Goal: Information Seeking & Learning: Understand process/instructions

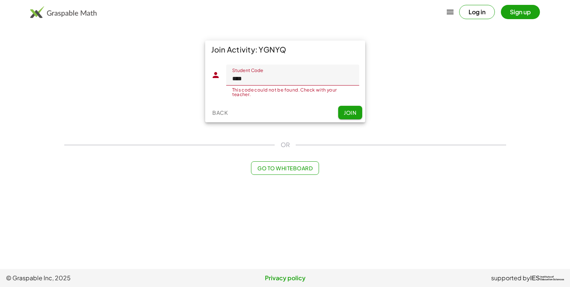
click at [482, 15] on button "Log in" at bounding box center [477, 12] width 36 height 14
click at [344, 110] on span "Join" at bounding box center [350, 112] width 12 height 7
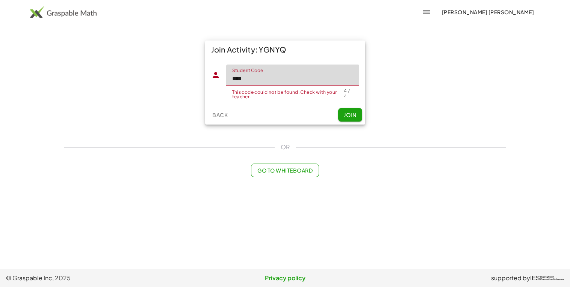
click at [291, 72] on input "****" at bounding box center [292, 75] width 133 height 21
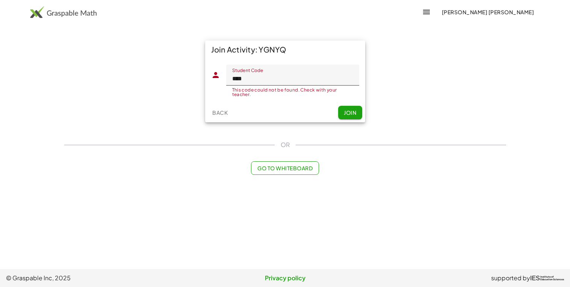
click at [273, 77] on input "****" at bounding box center [292, 75] width 133 height 21
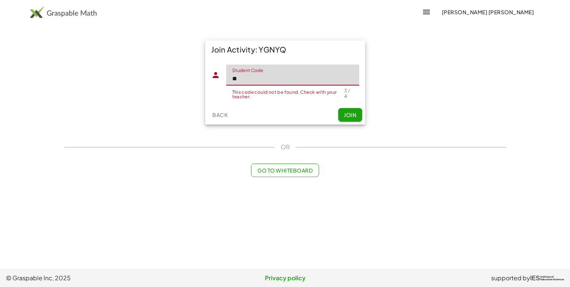
type input "*"
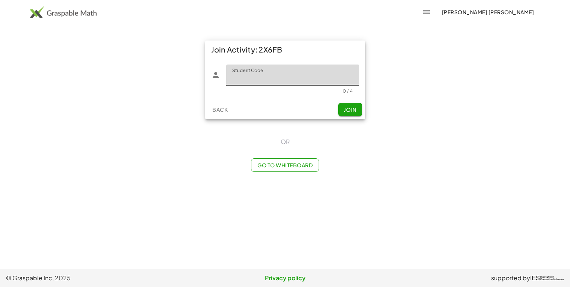
click at [274, 84] on input "Student Code" at bounding box center [292, 75] width 133 height 21
type input "****"
click at [347, 113] on button "Join" at bounding box center [350, 110] width 24 height 14
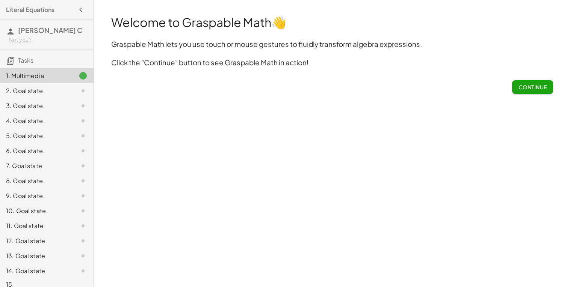
click at [321, 155] on div "Welcome to Graspable Math 👋 Graspable Math lets you use touch or mouse gestures…" at bounding box center [332, 143] width 476 height 287
click at [321, 154] on div "Welcome to Graspable Math 👋 Graspable Math lets you use touch or mouse gestures…" at bounding box center [332, 143] width 476 height 287
click at [540, 89] on span "Continue" at bounding box center [532, 87] width 29 height 7
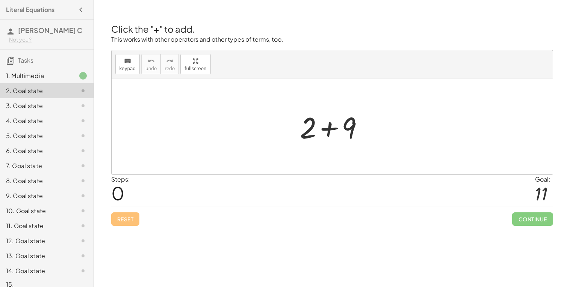
click at [348, 130] on div at bounding box center [335, 126] width 78 height 39
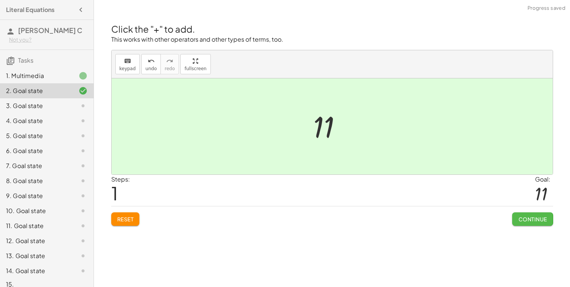
click at [523, 213] on button "Continue" at bounding box center [532, 220] width 41 height 14
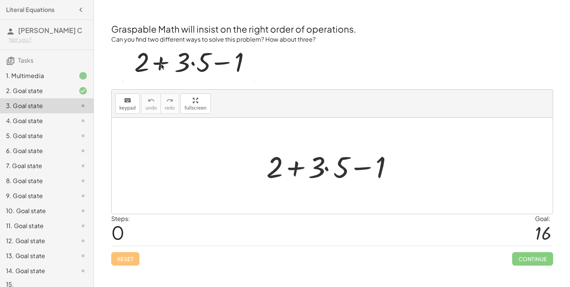
click at [326, 168] on div at bounding box center [334, 166] width 145 height 39
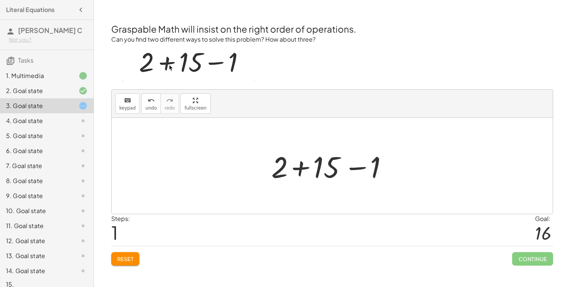
click at [300, 168] on div at bounding box center [334, 166] width 135 height 39
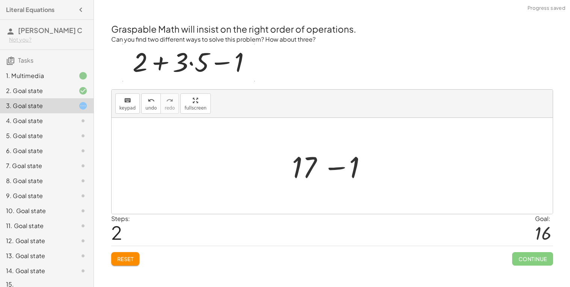
click at [335, 168] on div at bounding box center [334, 166] width 93 height 39
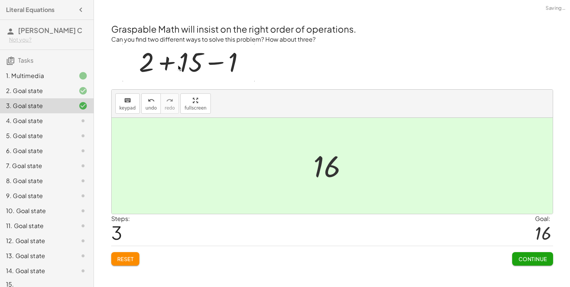
click at [540, 259] on span "Continue" at bounding box center [532, 259] width 29 height 7
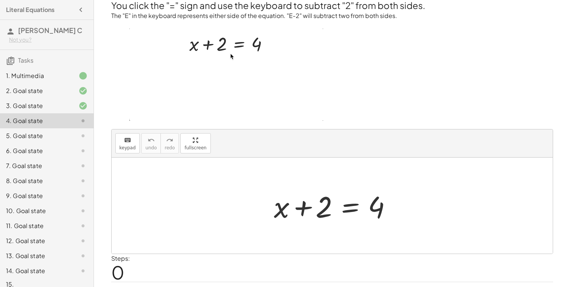
scroll to position [33, 0]
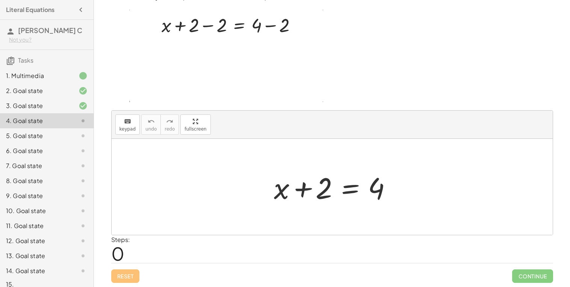
click at [348, 192] on div at bounding box center [335, 187] width 130 height 39
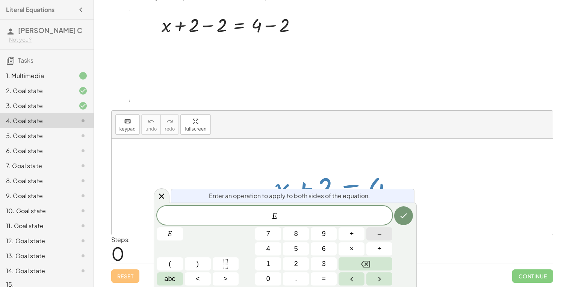
click at [381, 237] on button "–" at bounding box center [379, 234] width 26 height 13
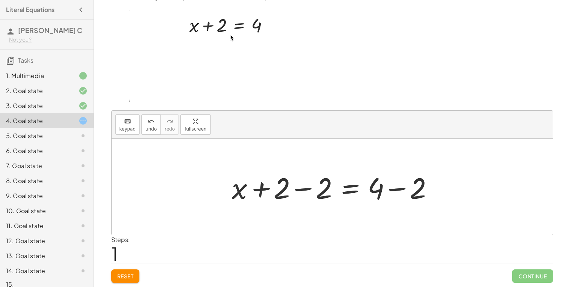
click at [261, 191] on div at bounding box center [335, 187] width 214 height 39
click at [393, 192] on div at bounding box center [335, 187] width 214 height 39
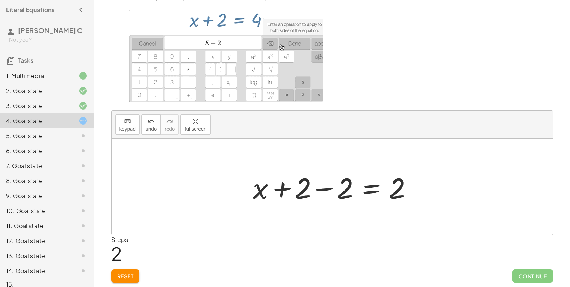
click at [317, 189] on div at bounding box center [335, 187] width 172 height 39
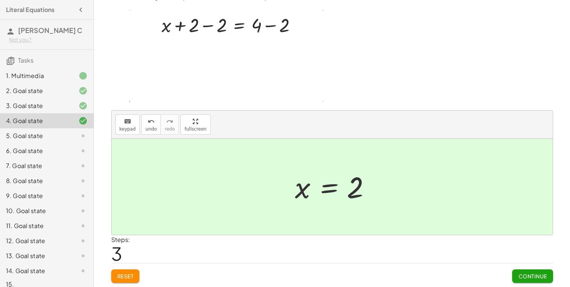
click at [522, 278] on span "Continue" at bounding box center [532, 276] width 29 height 7
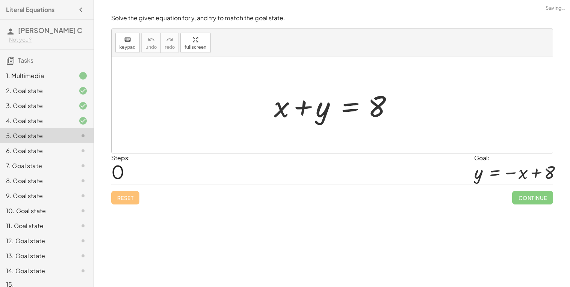
scroll to position [0, 0]
click at [370, 102] on div at bounding box center [335, 105] width 130 height 39
click at [341, 105] on div at bounding box center [335, 105] width 130 height 39
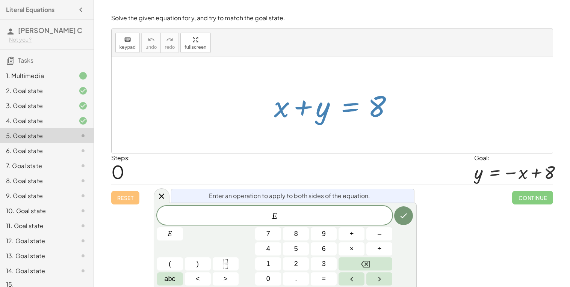
click at [381, 128] on div at bounding box center [332, 105] width 441 height 96
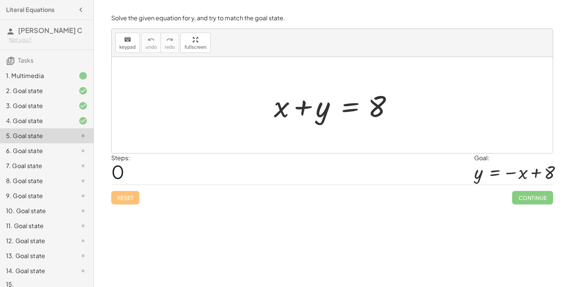
click at [298, 103] on div at bounding box center [335, 105] width 130 height 39
click at [37, 107] on div "3. Goal state" at bounding box center [36, 105] width 60 height 9
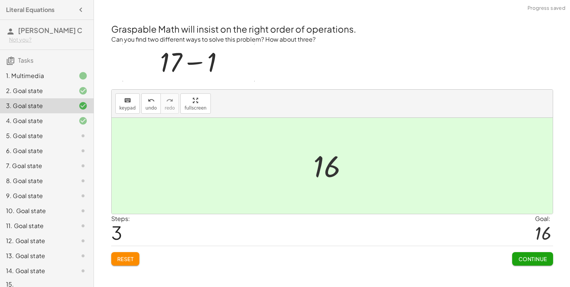
click at [21, 118] on div "4. Goal state" at bounding box center [36, 120] width 60 height 9
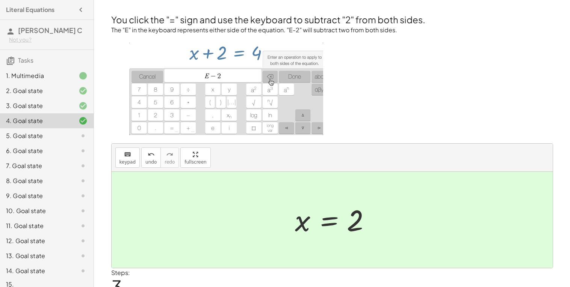
click at [30, 137] on div "5. Goal state" at bounding box center [36, 135] width 60 height 9
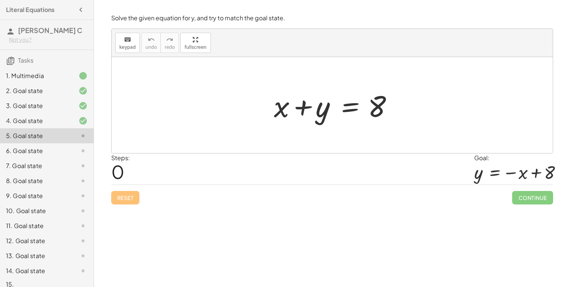
click at [41, 136] on div "5. Goal state" at bounding box center [36, 135] width 60 height 9
drag, startPoint x: 278, startPoint y: 104, endPoint x: 381, endPoint y: 101, distance: 103.0
click at [381, 101] on div at bounding box center [335, 105] width 130 height 39
drag, startPoint x: 376, startPoint y: 105, endPoint x: 284, endPoint y: 110, distance: 91.8
click at [284, 110] on div at bounding box center [335, 105] width 130 height 39
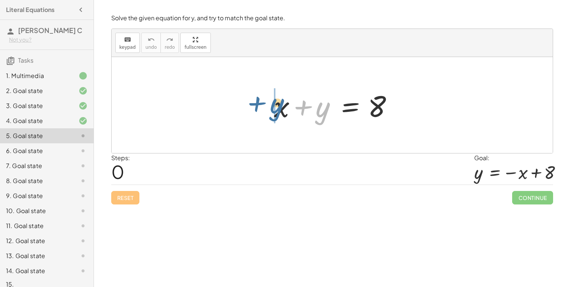
drag, startPoint x: 320, startPoint y: 110, endPoint x: 265, endPoint y: 106, distance: 55.0
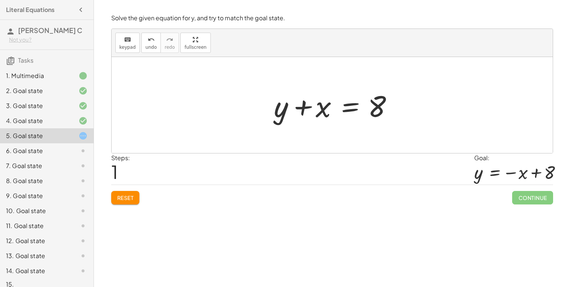
click at [122, 198] on span "Reset" at bounding box center [125, 198] width 17 height 7
click at [302, 108] on div at bounding box center [335, 105] width 130 height 39
click at [345, 109] on div at bounding box center [335, 105] width 130 height 39
drag, startPoint x: 313, startPoint y: 107, endPoint x: 239, endPoint y: 108, distance: 74.0
click at [239, 108] on div at bounding box center [335, 105] width 214 height 39
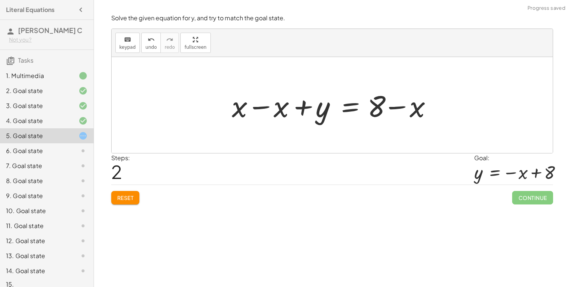
click at [255, 107] on div at bounding box center [335, 105] width 214 height 39
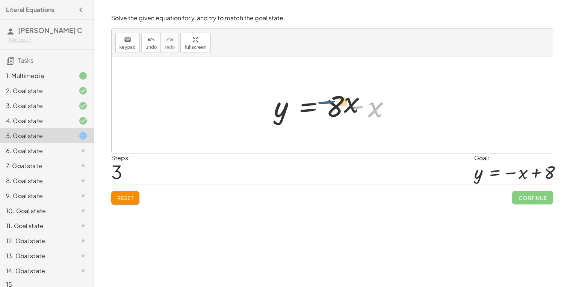
drag, startPoint x: 366, startPoint y: 109, endPoint x: 336, endPoint y: 104, distance: 30.5
click at [336, 104] on div at bounding box center [335, 105] width 130 height 39
drag, startPoint x: 333, startPoint y: 104, endPoint x: 388, endPoint y: 104, distance: 54.4
click at [388, 104] on div at bounding box center [335, 105] width 130 height 39
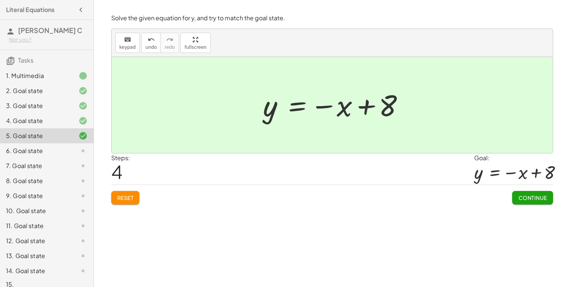
click at [530, 201] on span "Continue" at bounding box center [532, 198] width 29 height 7
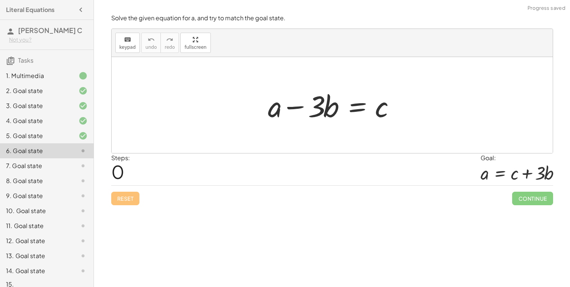
click at [325, 112] on div at bounding box center [334, 105] width 141 height 39
click at [321, 104] on div at bounding box center [334, 105] width 141 height 39
click at [276, 109] on div at bounding box center [334, 105] width 141 height 39
click at [293, 107] on div at bounding box center [334, 105] width 141 height 39
drag, startPoint x: 317, startPoint y: 110, endPoint x: 393, endPoint y: 109, distance: 76.6
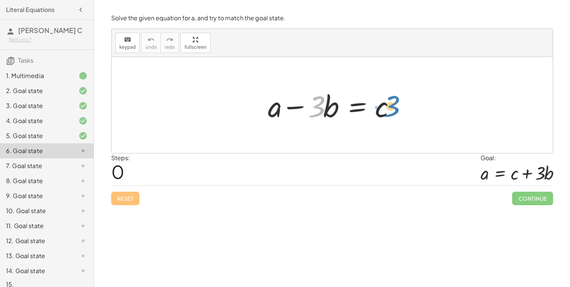
click at [393, 109] on div at bounding box center [334, 105] width 141 height 39
drag, startPoint x: 334, startPoint y: 108, endPoint x: 387, endPoint y: 107, distance: 53.0
click at [387, 107] on div at bounding box center [334, 105] width 141 height 39
drag, startPoint x: 381, startPoint y: 109, endPoint x: 303, endPoint y: 107, distance: 78.1
click at [303, 107] on div at bounding box center [334, 105] width 141 height 39
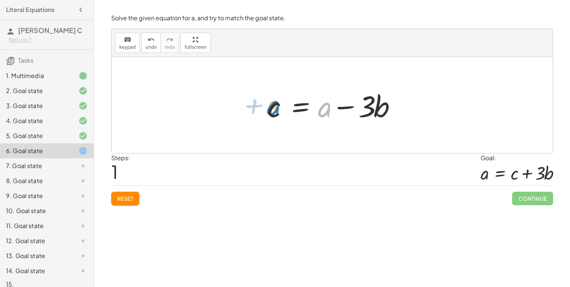
drag, startPoint x: 324, startPoint y: 109, endPoint x: 267, endPoint y: 107, distance: 57.5
click at [267, 107] on div at bounding box center [334, 105] width 141 height 39
drag, startPoint x: 268, startPoint y: 108, endPoint x: 337, endPoint y: 107, distance: 69.5
click at [337, 107] on div at bounding box center [334, 105] width 141 height 39
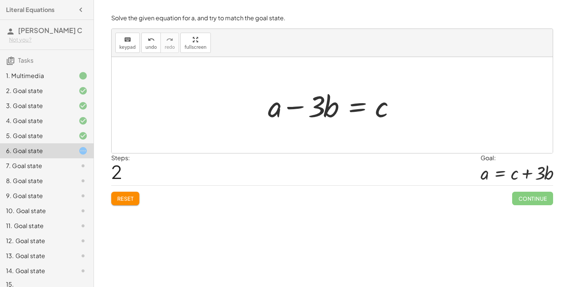
click at [353, 108] on div at bounding box center [334, 105] width 141 height 39
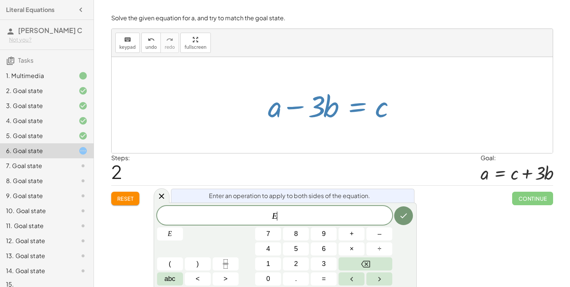
click at [502, 222] on div "Welcome to Graspable Math 👋 Graspable Math lets you use touch or mouse gestures…" at bounding box center [332, 143] width 476 height 287
click at [138, 205] on button "Reset" at bounding box center [125, 199] width 29 height 14
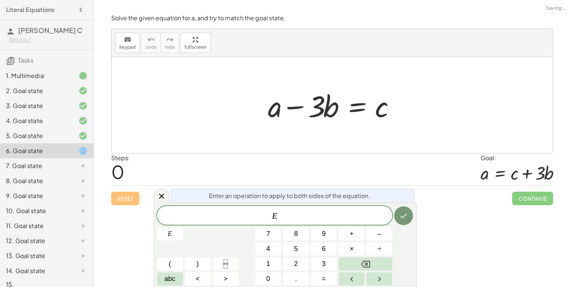
click at [133, 198] on div "Reset Continue" at bounding box center [332, 196] width 442 height 20
click at [159, 195] on icon at bounding box center [161, 196] width 5 height 5
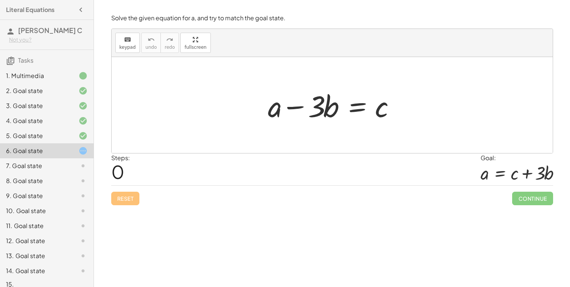
click at [52, 166] on div "7. Goal state" at bounding box center [36, 165] width 60 height 9
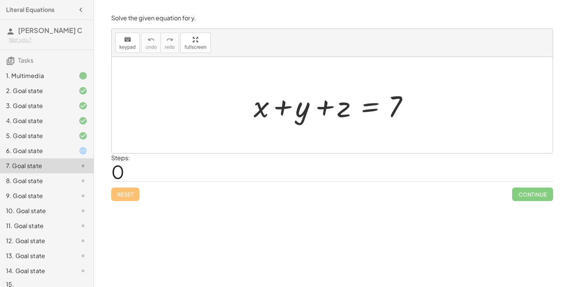
click at [324, 109] on div at bounding box center [335, 105] width 170 height 39
click at [279, 108] on div at bounding box center [335, 105] width 170 height 39
click at [400, 102] on div at bounding box center [335, 105] width 170 height 39
drag, startPoint x: 398, startPoint y: 102, endPoint x: 254, endPoint y: 101, distance: 144.2
click at [254, 101] on div at bounding box center [335, 105] width 170 height 39
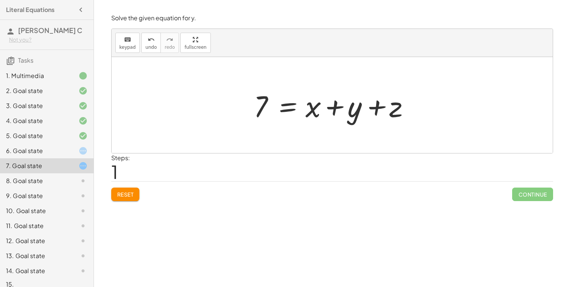
click at [118, 196] on span "Reset" at bounding box center [125, 194] width 17 height 7
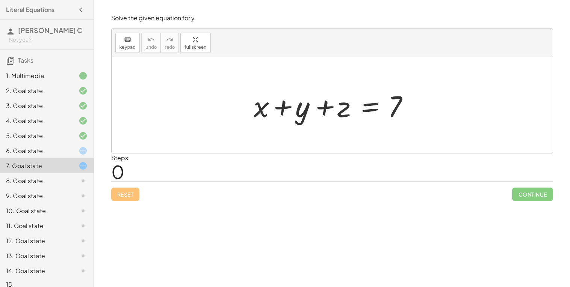
click at [39, 270] on div "14. Goal state" at bounding box center [36, 271] width 60 height 9
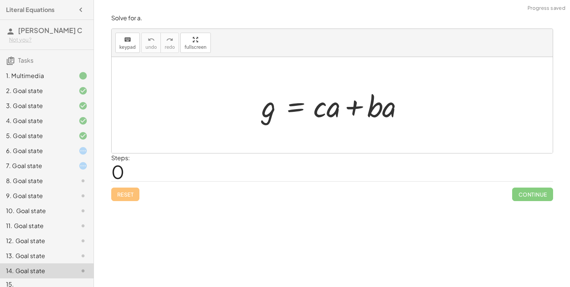
click at [36, 256] on div "13. Goal state" at bounding box center [36, 256] width 60 height 9
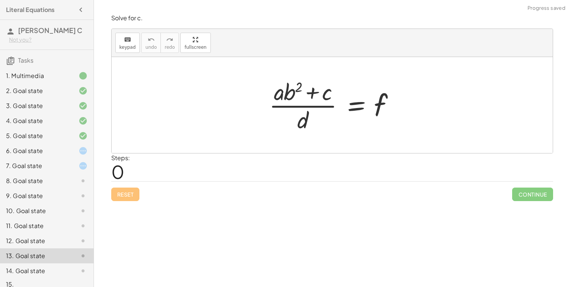
click at [34, 264] on div "12. Goal state" at bounding box center [47, 271] width 94 height 15
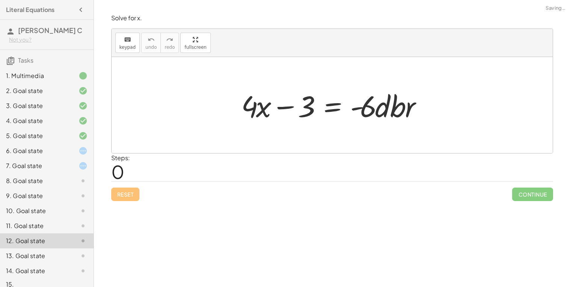
click at [33, 225] on div "11. Goal state" at bounding box center [36, 226] width 60 height 9
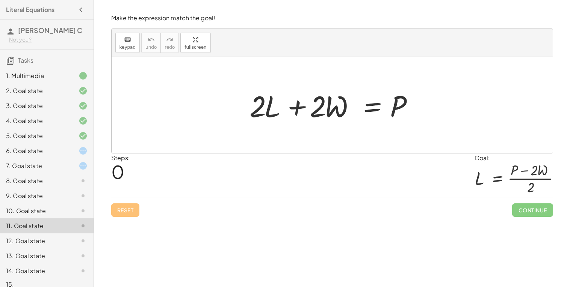
click at [265, 115] on div at bounding box center [335, 105] width 178 height 39
click at [294, 106] on div at bounding box center [335, 105] width 178 height 39
click at [367, 109] on div at bounding box center [335, 105] width 178 height 39
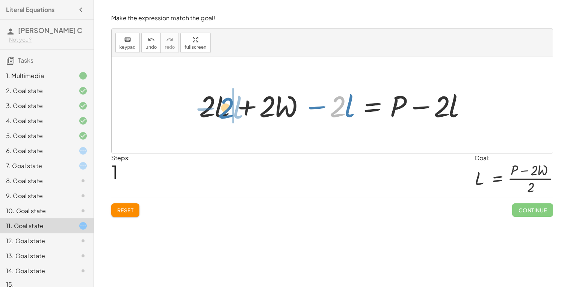
drag, startPoint x: 331, startPoint y: 110, endPoint x: 218, endPoint y: 111, distance: 112.7
click at [218, 111] on div at bounding box center [334, 105] width 279 height 39
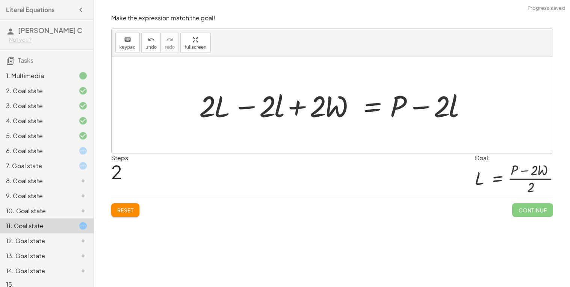
click at [234, 107] on div at bounding box center [334, 105] width 279 height 39
click at [244, 107] on div at bounding box center [334, 105] width 279 height 39
click at [136, 209] on button "Reset" at bounding box center [125, 211] width 29 height 14
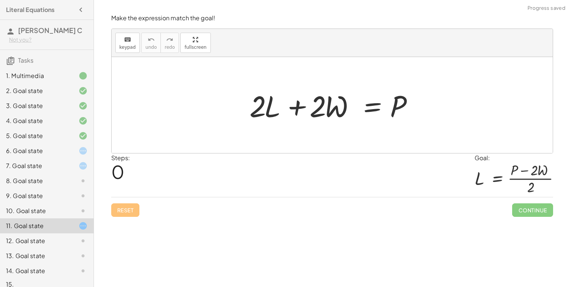
click at [30, 152] on div "6. Goal state" at bounding box center [36, 150] width 60 height 9
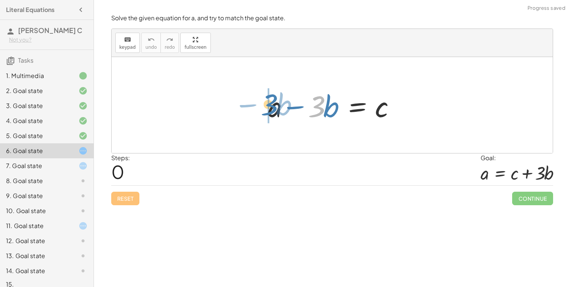
drag, startPoint x: 321, startPoint y: 113, endPoint x: 274, endPoint y: 113, distance: 47.3
click at [274, 113] on div at bounding box center [334, 105] width 141 height 39
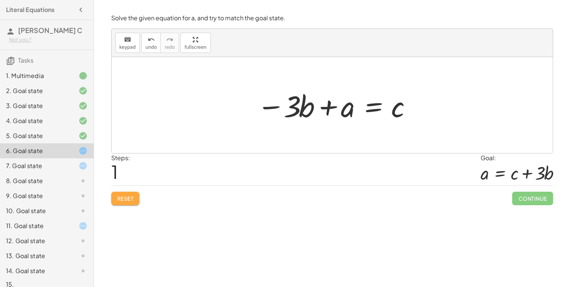
click at [125, 197] on span "Reset" at bounding box center [125, 198] width 17 height 7
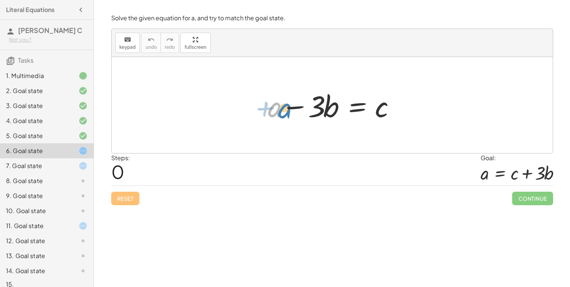
drag, startPoint x: 271, startPoint y: 109, endPoint x: 280, endPoint y: 106, distance: 9.0
click at [280, 106] on div at bounding box center [334, 105] width 141 height 39
drag, startPoint x: 377, startPoint y: 110, endPoint x: 299, endPoint y: 107, distance: 77.8
click at [299, 107] on div at bounding box center [334, 105] width 141 height 39
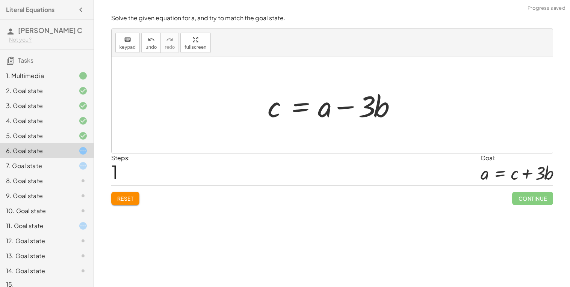
click at [298, 107] on div at bounding box center [334, 105] width 141 height 39
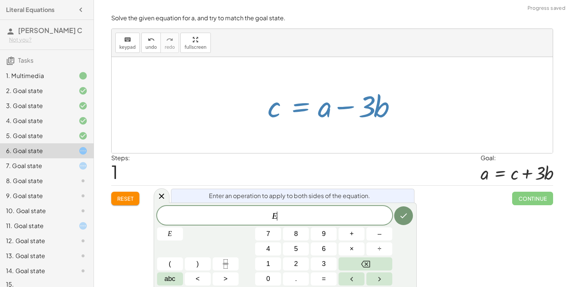
drag, startPoint x: 300, startPoint y: 109, endPoint x: 271, endPoint y: 109, distance: 28.9
click at [271, 109] on div at bounding box center [334, 105] width 141 height 39
click at [309, 139] on div at bounding box center [332, 105] width 441 height 96
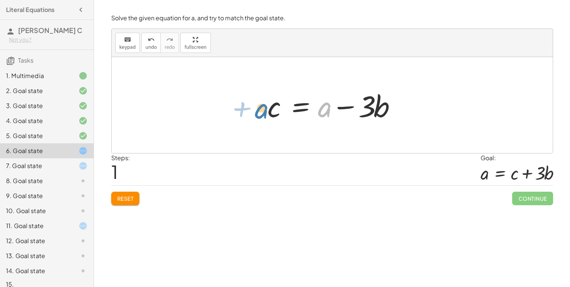
drag, startPoint x: 324, startPoint y: 113, endPoint x: 261, endPoint y: 114, distance: 63.5
click at [261, 114] on div "+ a − · 3 · b = c + a + a − · 3 · b = c" at bounding box center [331, 105] width 151 height 42
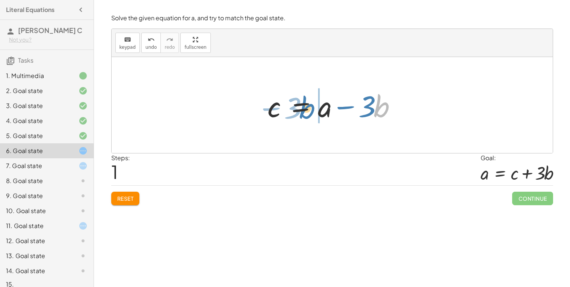
drag, startPoint x: 380, startPoint y: 102, endPoint x: 308, endPoint y: 104, distance: 72.1
click at [308, 104] on div at bounding box center [334, 105] width 141 height 39
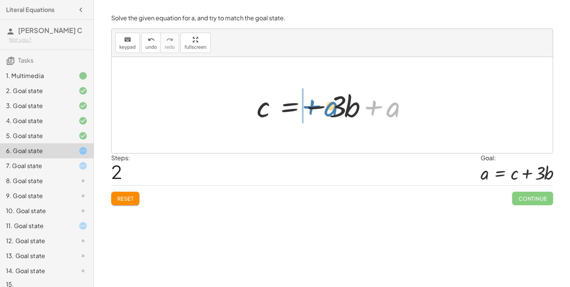
drag, startPoint x: 388, startPoint y: 110, endPoint x: 324, endPoint y: 109, distance: 63.8
click at [324, 109] on div at bounding box center [334, 105] width 163 height 39
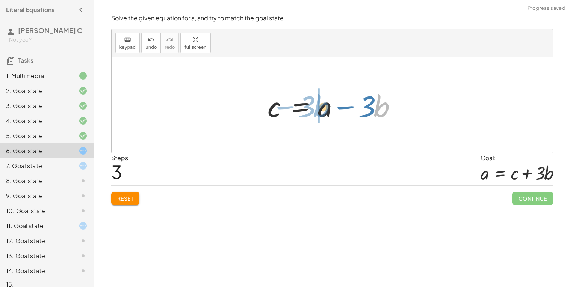
drag, startPoint x: 382, startPoint y: 105, endPoint x: 305, endPoint y: 103, distance: 77.0
click at [305, 103] on div at bounding box center [334, 105] width 141 height 39
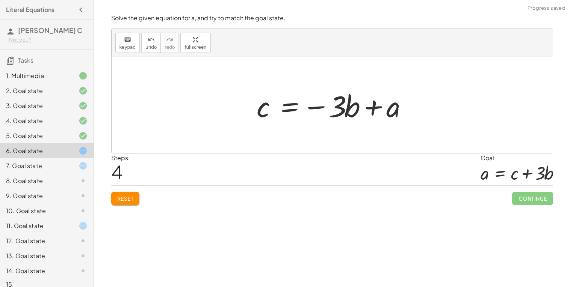
click at [130, 200] on span "Reset" at bounding box center [125, 198] width 17 height 7
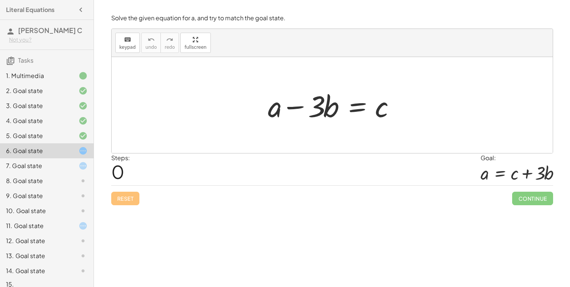
click at [62, 163] on div "7. Goal state" at bounding box center [36, 165] width 60 height 9
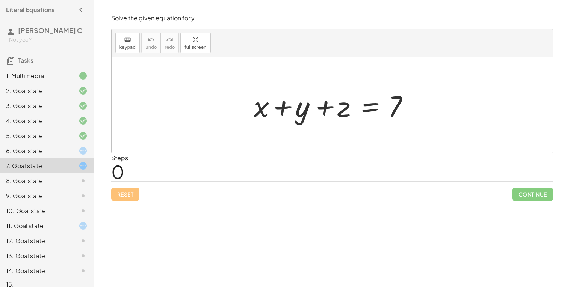
click at [367, 106] on div at bounding box center [335, 105] width 170 height 39
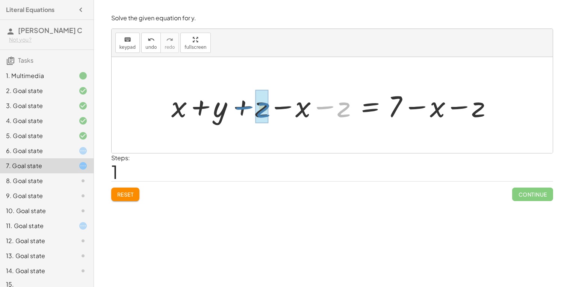
drag, startPoint x: 338, startPoint y: 109, endPoint x: 256, endPoint y: 110, distance: 81.5
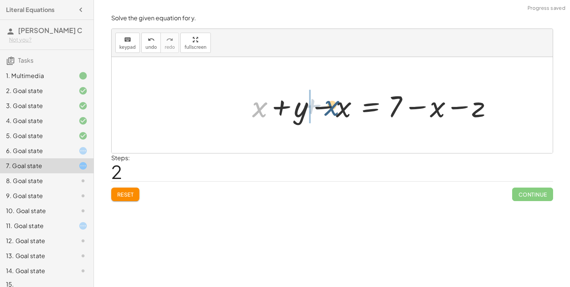
drag, startPoint x: 256, startPoint y: 109, endPoint x: 351, endPoint y: 109, distance: 95.0
drag, startPoint x: 343, startPoint y: 109, endPoint x: 305, endPoint y: 109, distance: 38.3
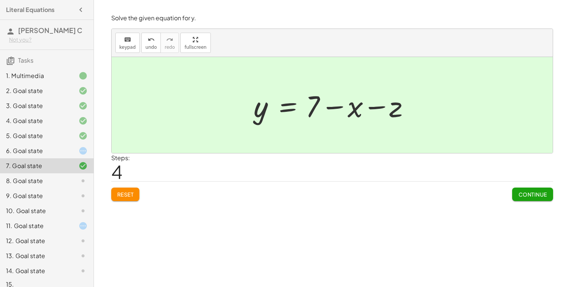
click at [66, 152] on div at bounding box center [76, 150] width 21 height 9
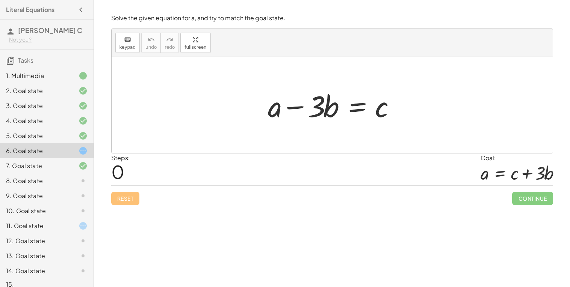
click at [352, 110] on div at bounding box center [334, 105] width 141 height 39
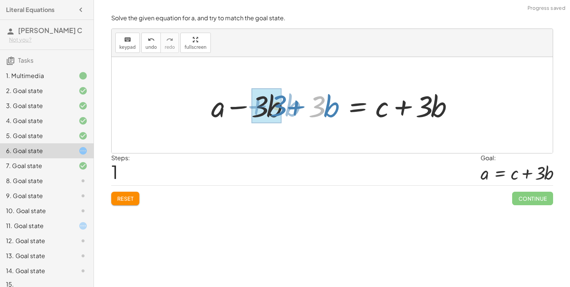
drag, startPoint x: 313, startPoint y: 107, endPoint x: 262, endPoint y: 106, distance: 50.7
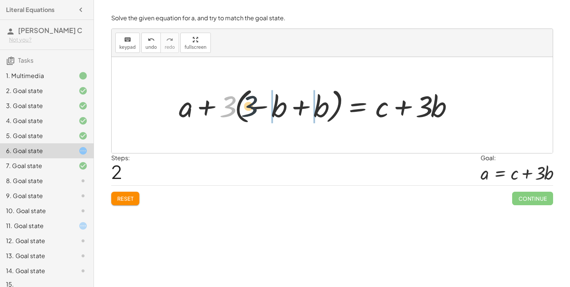
drag, startPoint x: 232, startPoint y: 113, endPoint x: 261, endPoint y: 112, distance: 29.0
click at [261, 112] on div at bounding box center [318, 105] width 287 height 42
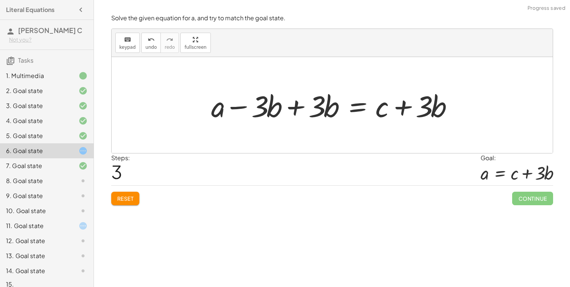
click at [296, 106] on div at bounding box center [334, 105] width 255 height 39
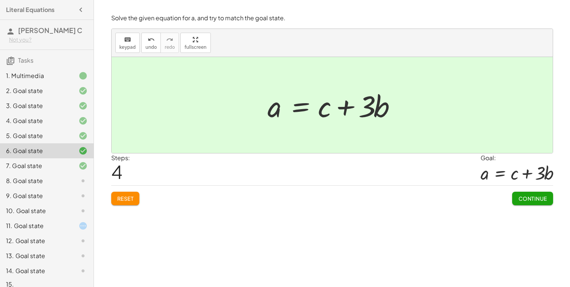
click at [526, 197] on span "Continue" at bounding box center [532, 198] width 29 height 7
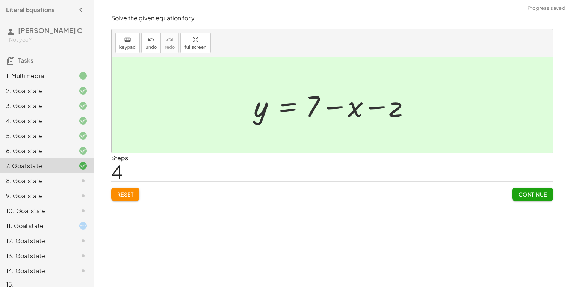
click at [526, 197] on span "Continue" at bounding box center [532, 194] width 29 height 7
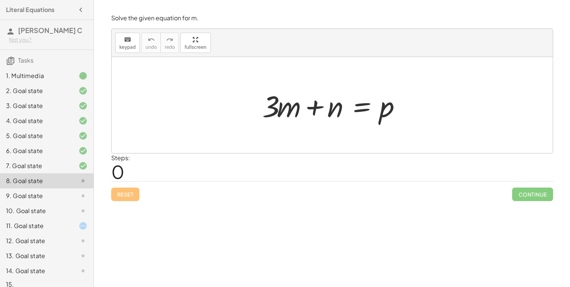
click at [364, 107] on div at bounding box center [334, 105] width 153 height 39
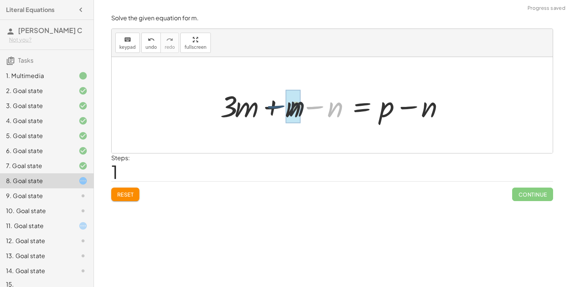
drag, startPoint x: 323, startPoint y: 108, endPoint x: 281, endPoint y: 108, distance: 41.7
click at [281, 108] on div at bounding box center [334, 105] width 237 height 39
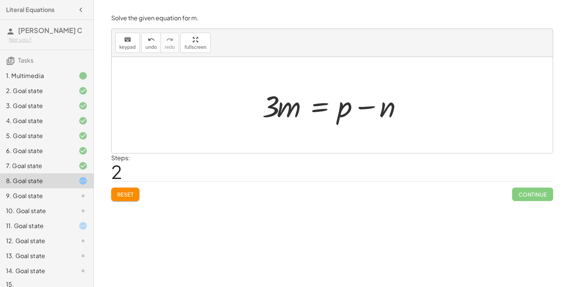
click at [285, 112] on div at bounding box center [334, 105] width 153 height 39
click at [317, 106] on div at bounding box center [334, 105] width 153 height 39
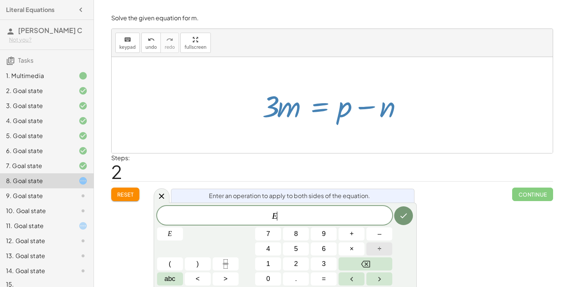
click at [374, 246] on button "÷" at bounding box center [379, 249] width 26 height 13
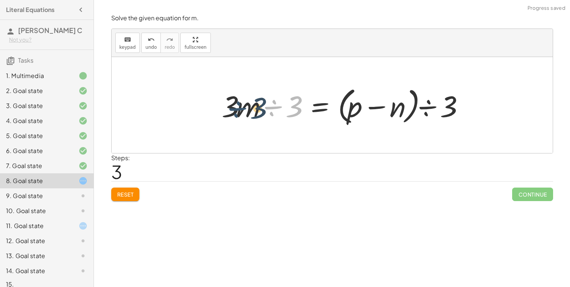
drag, startPoint x: 282, startPoint y: 109, endPoint x: 243, endPoint y: 111, distance: 39.1
click at [243, 111] on div at bounding box center [345, 105] width 254 height 43
click at [265, 110] on div at bounding box center [345, 105] width 254 height 43
click at [272, 107] on div at bounding box center [354, 105] width 235 height 58
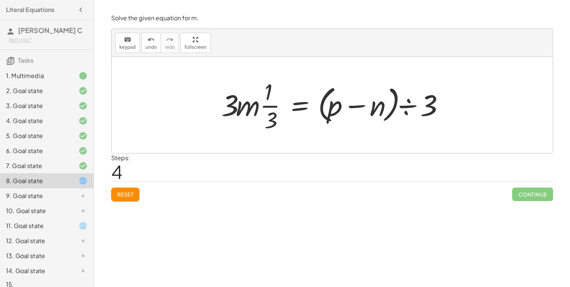
click at [266, 104] on div at bounding box center [334, 105] width 235 height 58
drag, startPoint x: 248, startPoint y: 103, endPoint x: 268, endPoint y: 104, distance: 20.3
click at [268, 104] on div at bounding box center [334, 105] width 235 height 58
drag, startPoint x: 231, startPoint y: 106, endPoint x: 271, endPoint y: 109, distance: 39.6
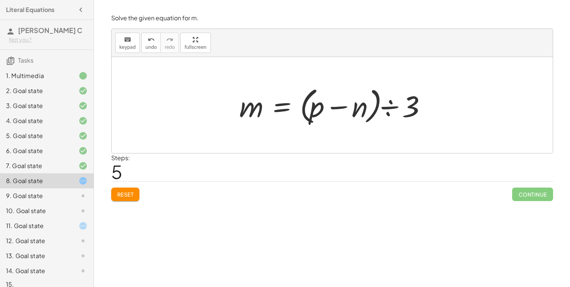
click at [317, 108] on div at bounding box center [334, 105] width 199 height 43
click at [339, 107] on div at bounding box center [334, 105] width 199 height 43
click at [394, 106] on div at bounding box center [334, 105] width 199 height 43
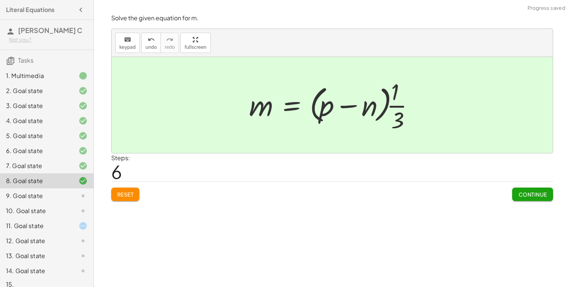
click at [399, 106] on div at bounding box center [334, 105] width 179 height 58
click at [532, 189] on button "Continue" at bounding box center [532, 195] width 41 height 14
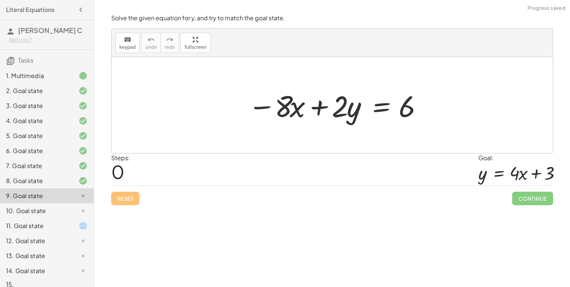
click at [85, 181] on icon at bounding box center [82, 180] width 9 height 9
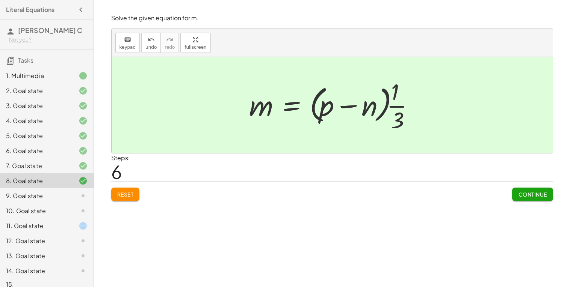
click at [532, 199] on button "Continue" at bounding box center [532, 195] width 41 height 14
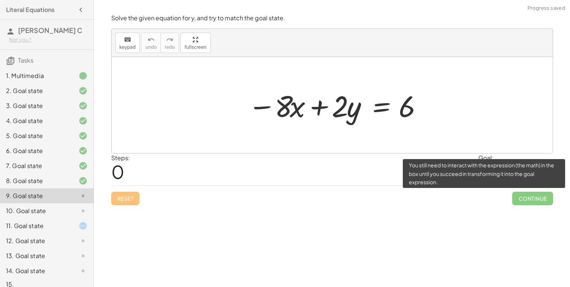
click at [532, 199] on span "Continue" at bounding box center [532, 199] width 41 height 14
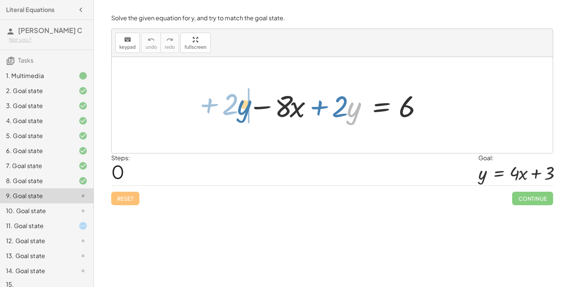
drag, startPoint x: 351, startPoint y: 113, endPoint x: 243, endPoint y: 111, distance: 108.5
click at [243, 111] on div "· y + · 2 − · 8 · x + · 2 · y = 6" at bounding box center [332, 105] width 191 height 42
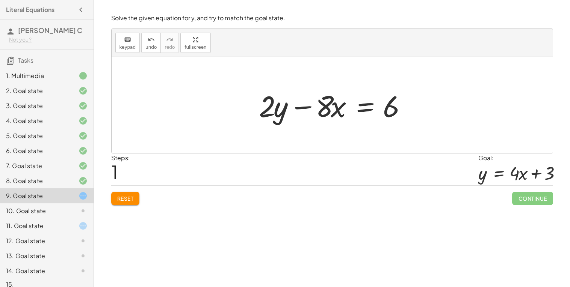
click at [362, 106] on div at bounding box center [335, 105] width 160 height 39
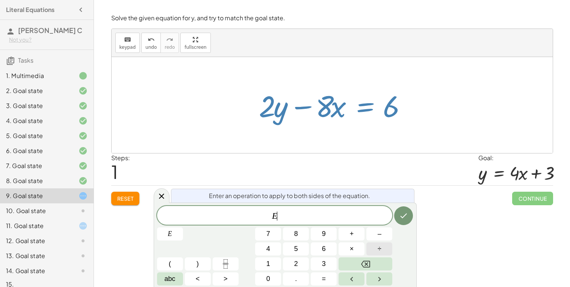
click at [378, 246] on span "÷" at bounding box center [379, 249] width 4 height 10
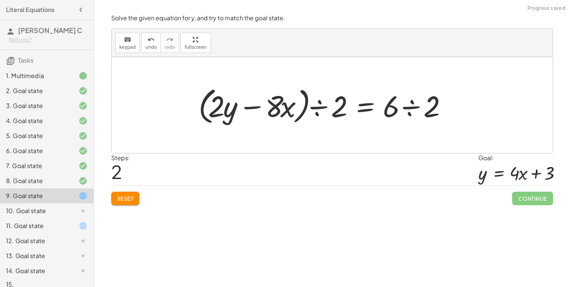
click at [315, 109] on div at bounding box center [325, 105] width 261 height 43
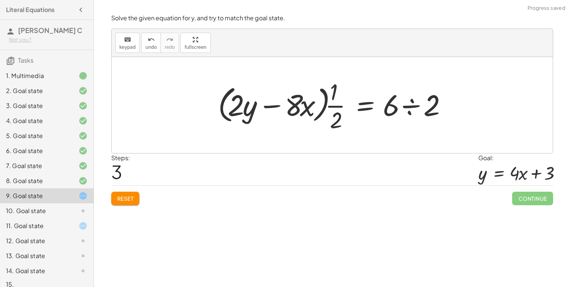
click at [327, 104] on div at bounding box center [334, 105] width 241 height 58
click at [329, 104] on div at bounding box center [334, 105] width 241 height 58
drag, startPoint x: 332, startPoint y: 106, endPoint x: 240, endPoint y: 107, distance: 91.2
click at [240, 107] on div at bounding box center [334, 105] width 241 height 58
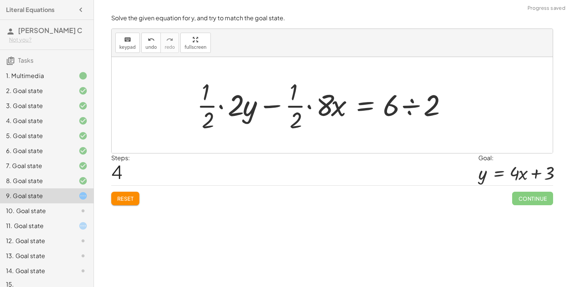
click at [246, 109] on div at bounding box center [324, 105] width 262 height 58
click at [215, 109] on div at bounding box center [324, 105] width 262 height 58
click at [204, 105] on div at bounding box center [324, 105] width 262 height 58
click at [219, 104] on div at bounding box center [324, 105] width 262 height 58
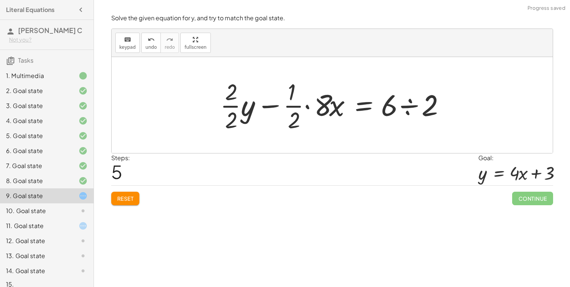
click at [225, 107] on div at bounding box center [334, 105] width 237 height 58
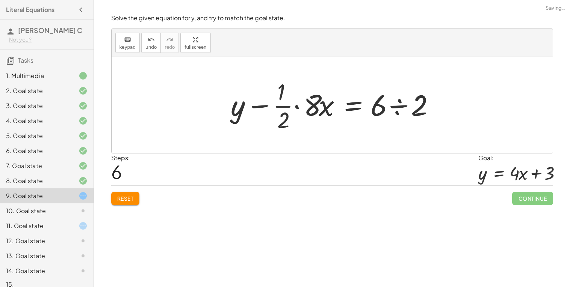
click at [286, 106] on div at bounding box center [335, 105] width 216 height 58
click at [297, 104] on div at bounding box center [335, 105] width 216 height 58
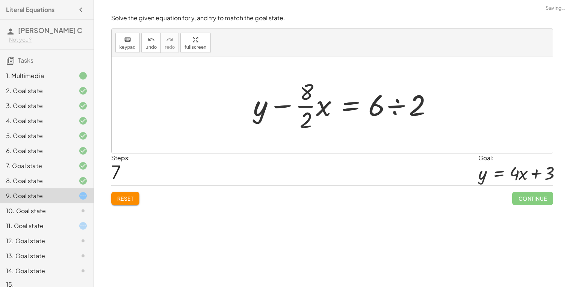
click at [305, 107] on div at bounding box center [344, 105] width 191 height 58
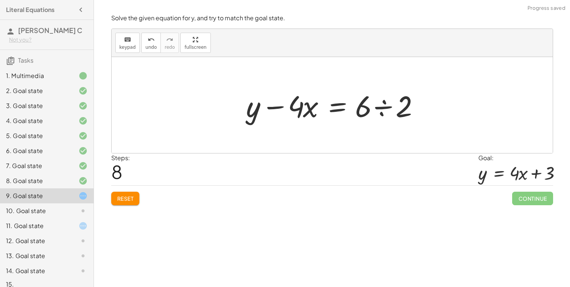
click at [300, 109] on div at bounding box center [334, 105] width 185 height 39
click at [384, 104] on div at bounding box center [334, 105] width 185 height 39
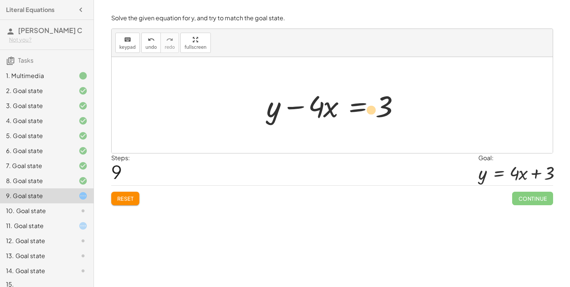
drag, startPoint x: 276, startPoint y: 116, endPoint x: 373, endPoint y: 119, distance: 97.0
click at [373, 119] on div at bounding box center [334, 105] width 145 height 39
drag, startPoint x: 278, startPoint y: 113, endPoint x: 395, endPoint y: 106, distance: 117.0
click at [395, 106] on div at bounding box center [334, 105] width 145 height 39
drag, startPoint x: 384, startPoint y: 108, endPoint x: 309, endPoint y: 110, distance: 75.1
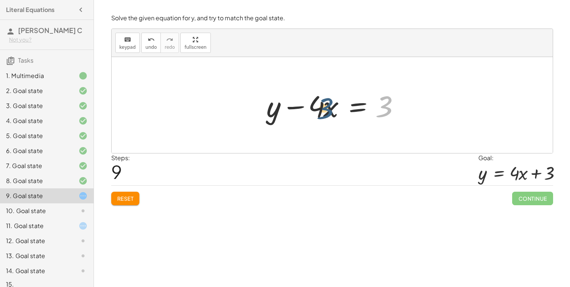
click at [309, 110] on div at bounding box center [334, 105] width 145 height 39
click at [320, 110] on div at bounding box center [334, 105] width 145 height 39
click at [297, 110] on div at bounding box center [334, 105] width 145 height 39
click at [130, 198] on span "Reset" at bounding box center [125, 198] width 17 height 7
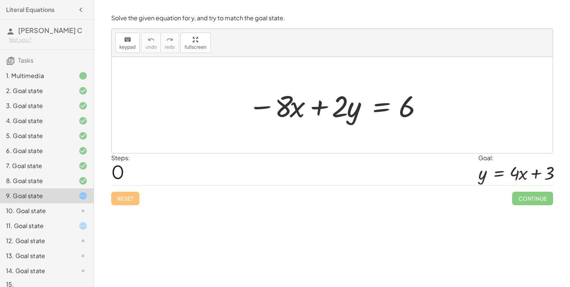
click at [38, 121] on div "4. Goal state" at bounding box center [36, 120] width 60 height 9
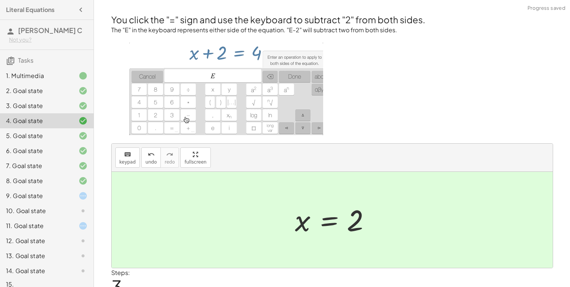
click at [28, 195] on div "9. Goal state" at bounding box center [36, 196] width 60 height 9
